Goal: Task Accomplishment & Management: Manage account settings

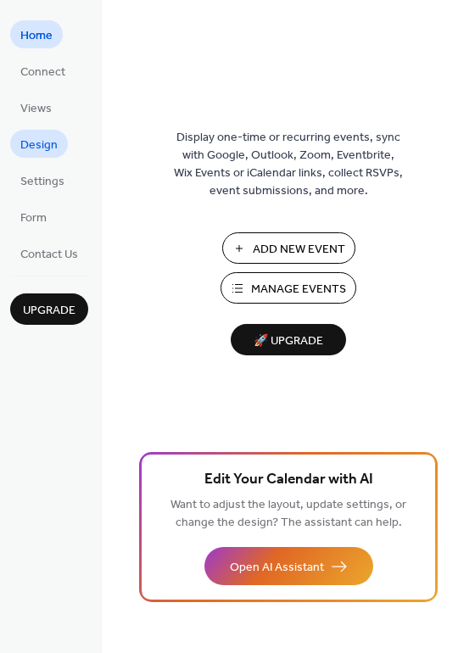
click at [49, 152] on span "Design" at bounding box center [38, 146] width 37 height 18
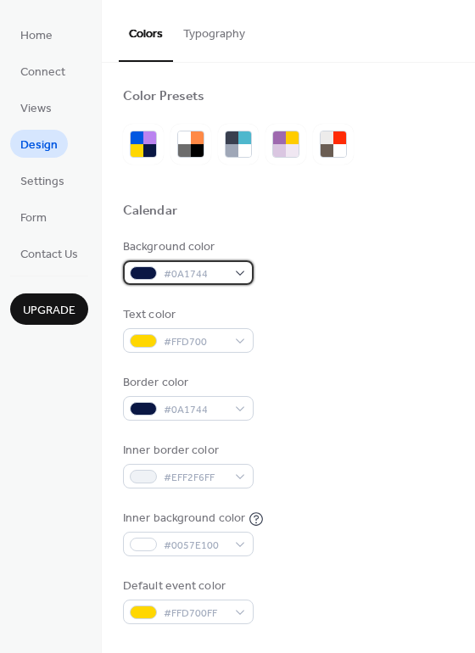
click at [238, 278] on div "#0A1744" at bounding box center [188, 272] width 131 height 25
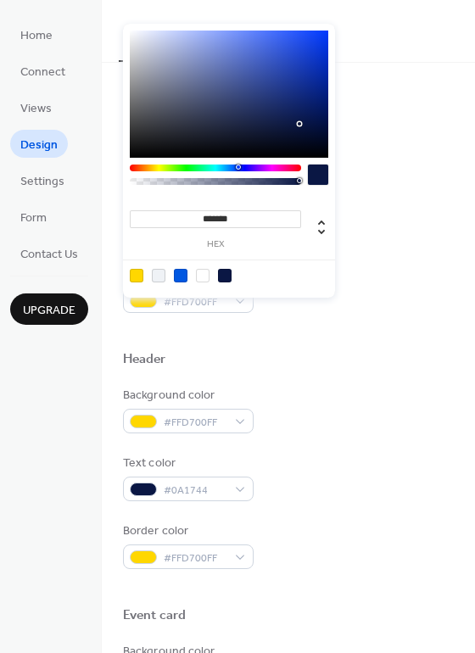
scroll to position [312, 0]
click at [204, 278] on div at bounding box center [203, 276] width 14 height 14
type input "*"
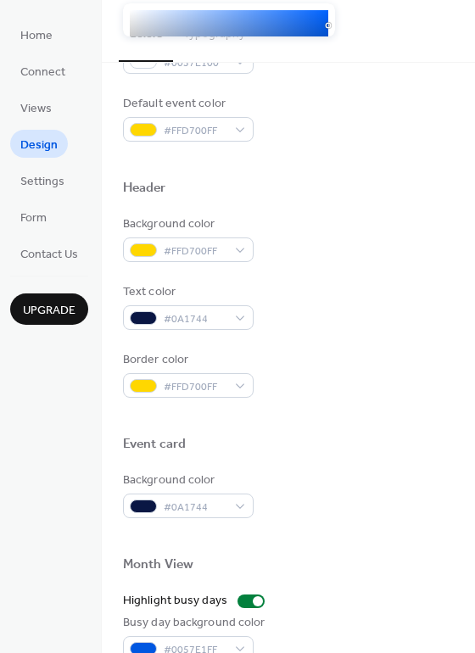
scroll to position [496, 0]
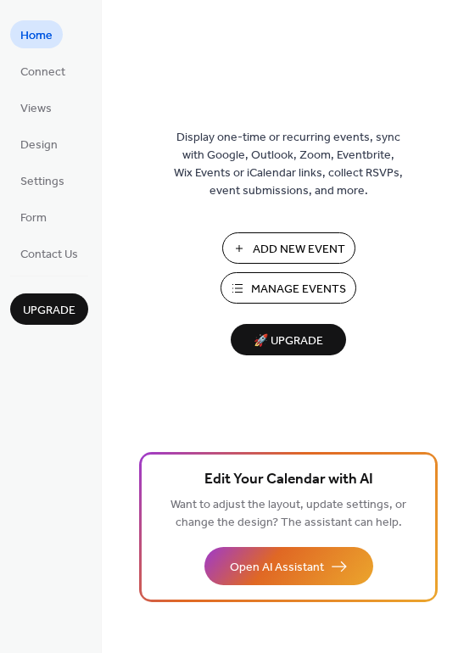
drag, startPoint x: 471, startPoint y: 64, endPoint x: 467, endPoint y: 135, distance: 70.6
click at [467, 135] on div "Display one-time or recurring events, sync with Google, Outlook, Zoom, Eventbri…" at bounding box center [288, 354] width 373 height 598
click at [36, 144] on span "Design" at bounding box center [38, 146] width 37 height 18
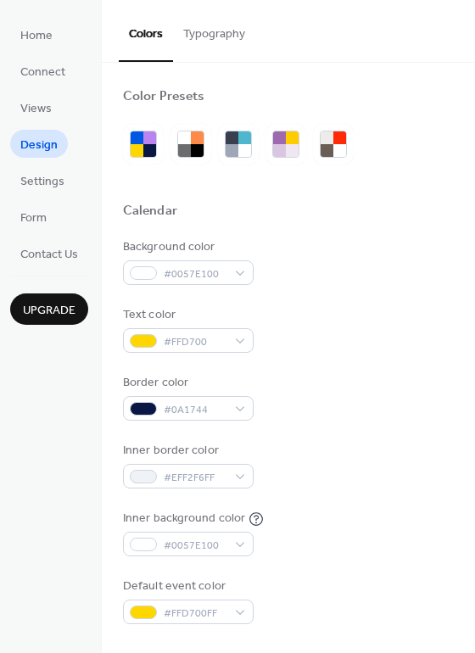
click at [423, 50] on div "Colors Typography" at bounding box center [288, 31] width 373 height 63
click at [331, 539] on div "Inner background color #0057E100" at bounding box center [288, 533] width 331 height 47
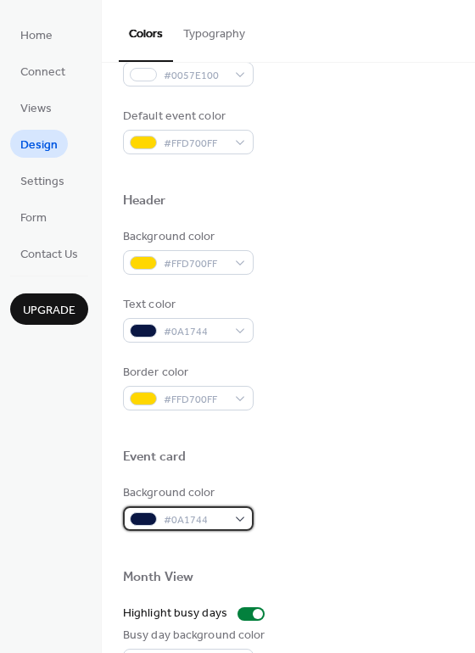
click at [160, 526] on div "#0A1744" at bounding box center [188, 519] width 131 height 25
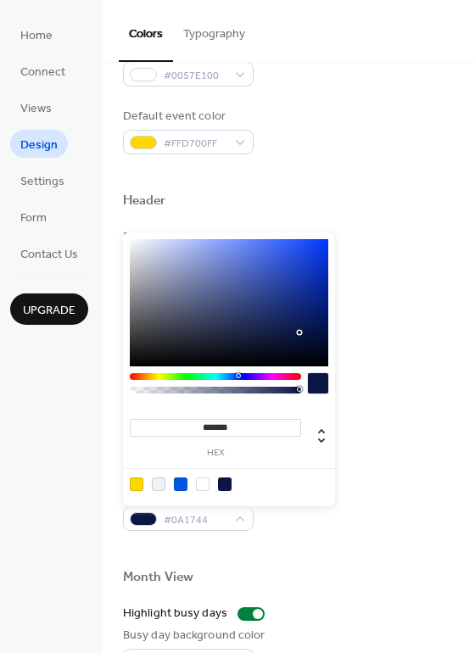
click at [206, 485] on div at bounding box center [203, 485] width 14 height 14
type input "*"
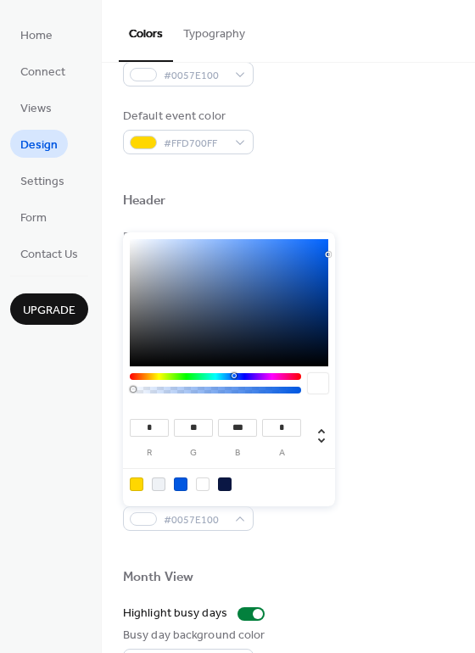
click at [205, 490] on div at bounding box center [203, 485] width 14 height 14
